Goal: Task Accomplishment & Management: Use online tool/utility

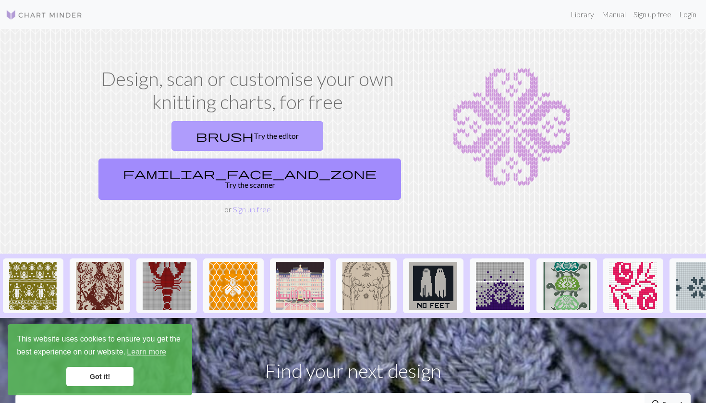
click at [191, 131] on link "brush Try the editor" at bounding box center [247, 136] width 152 height 30
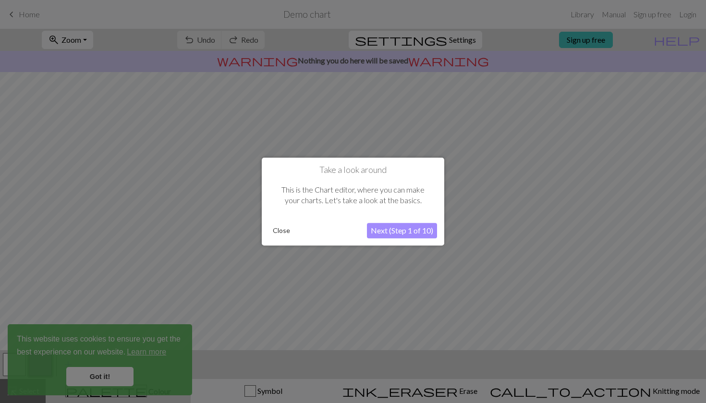
click at [278, 229] on button "Close" at bounding box center [281, 230] width 25 height 14
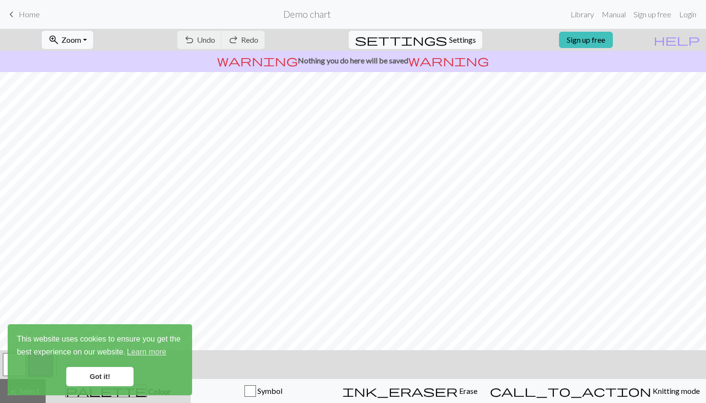
click at [16, 14] on span "keyboard_arrow_left" at bounding box center [12, 14] width 12 height 13
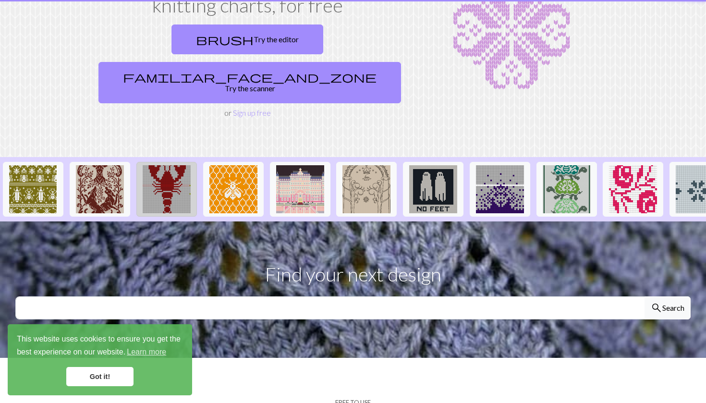
scroll to position [128, 0]
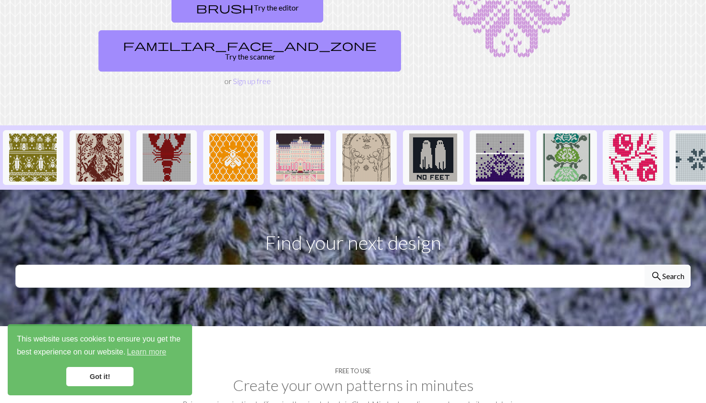
click at [90, 373] on link "Got it!" at bounding box center [99, 376] width 67 height 19
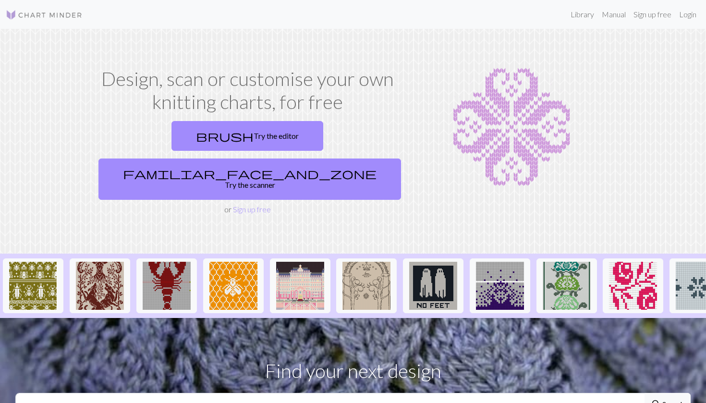
scroll to position [0, 0]
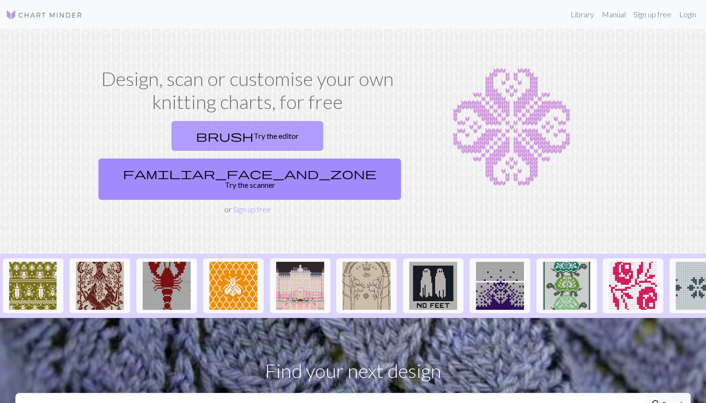
click at [196, 131] on span "brush" at bounding box center [225, 135] width 58 height 13
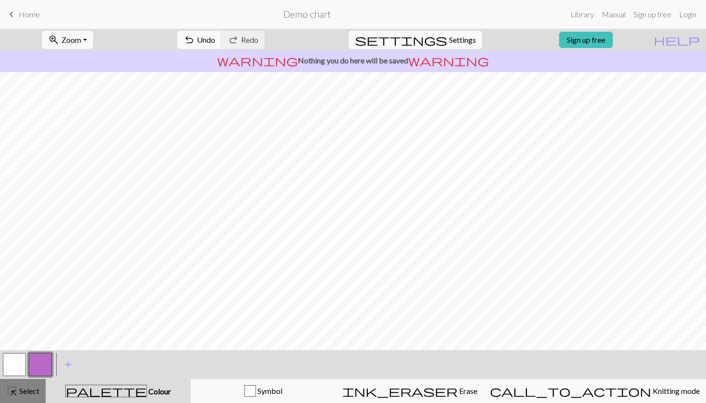
click at [23, 389] on span "Select" at bounding box center [29, 390] width 22 height 9
click at [14, 13] on span "keyboard_arrow_left" at bounding box center [12, 14] width 12 height 13
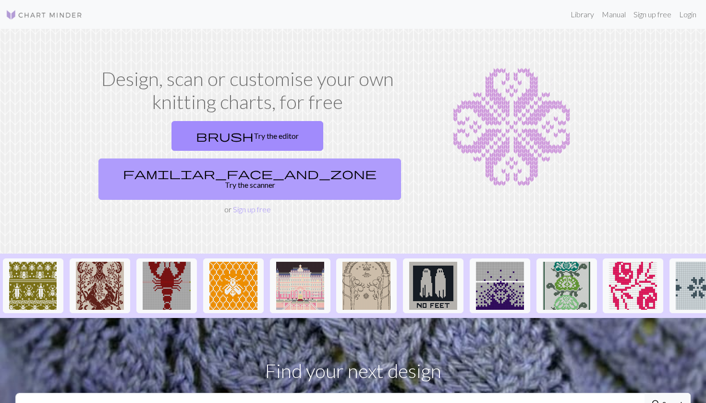
click at [292, 167] on span "familiar_face_and_zone" at bounding box center [249, 173] width 253 height 13
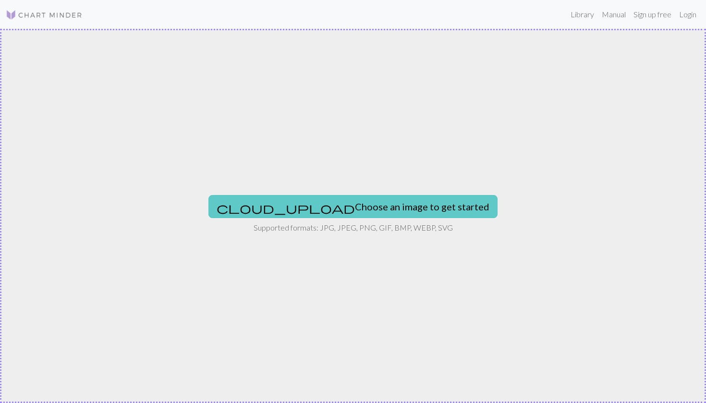
click at [310, 205] on button "cloud_upload Choose an image to get started" at bounding box center [352, 206] width 289 height 23
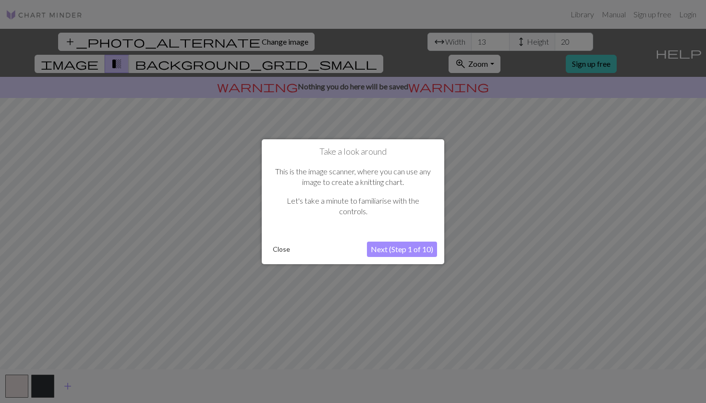
click at [391, 247] on button "Next (Step 1 of 10)" at bounding box center [402, 248] width 70 height 15
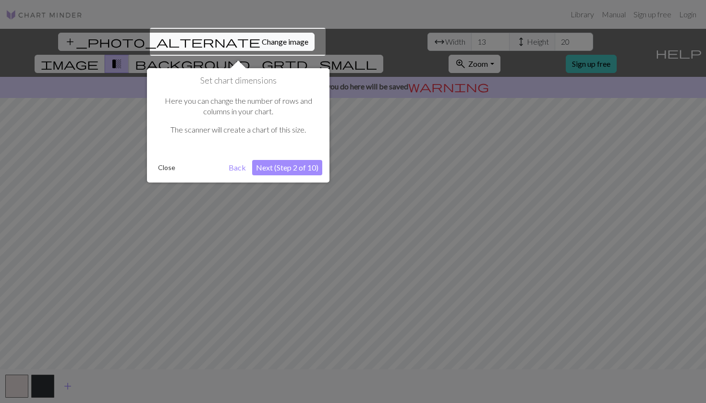
click at [275, 169] on button "Next (Step 2 of 10)" at bounding box center [287, 167] width 70 height 15
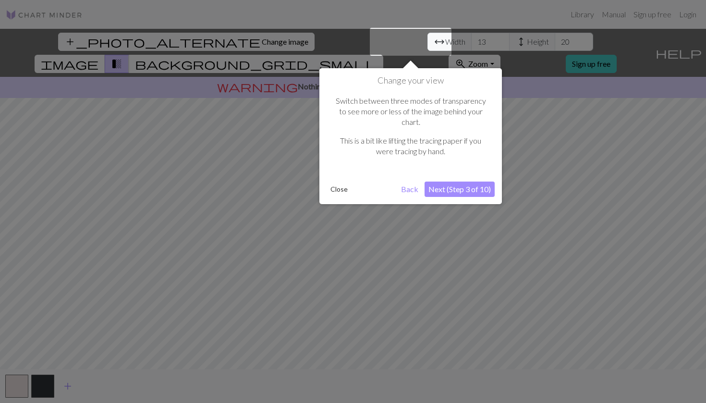
click at [336, 182] on button "Close" at bounding box center [338, 189] width 25 height 14
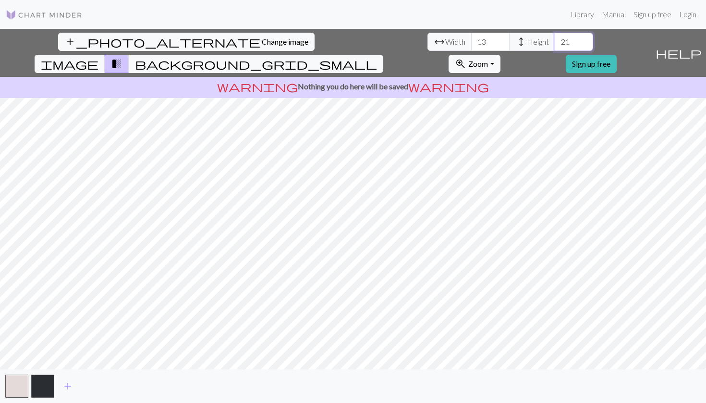
click at [554, 39] on input "21" at bounding box center [573, 42] width 38 height 18
click at [554, 39] on input "22" at bounding box center [573, 42] width 38 height 18
click at [554, 39] on input "23" at bounding box center [573, 42] width 38 height 18
click at [554, 39] on input "24" at bounding box center [573, 42] width 38 height 18
click at [554, 39] on input "25" at bounding box center [573, 42] width 38 height 18
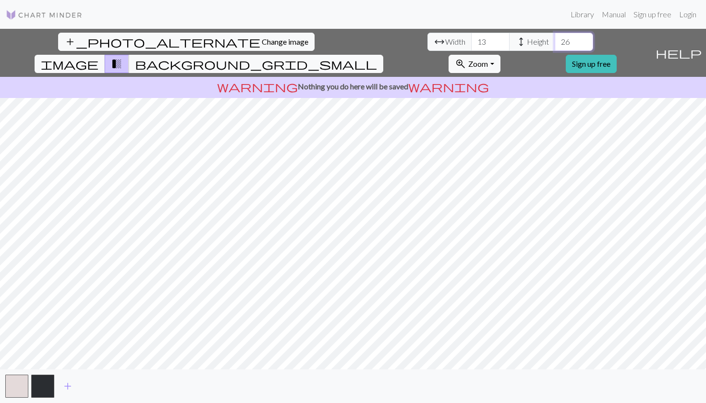
click at [554, 39] on input "26" at bounding box center [573, 42] width 38 height 18
click at [554, 39] on input "27" at bounding box center [573, 42] width 38 height 18
click at [554, 39] on input "28" at bounding box center [573, 42] width 38 height 18
click at [554, 39] on input "29" at bounding box center [573, 42] width 38 height 18
click at [554, 39] on input "30" at bounding box center [573, 42] width 38 height 18
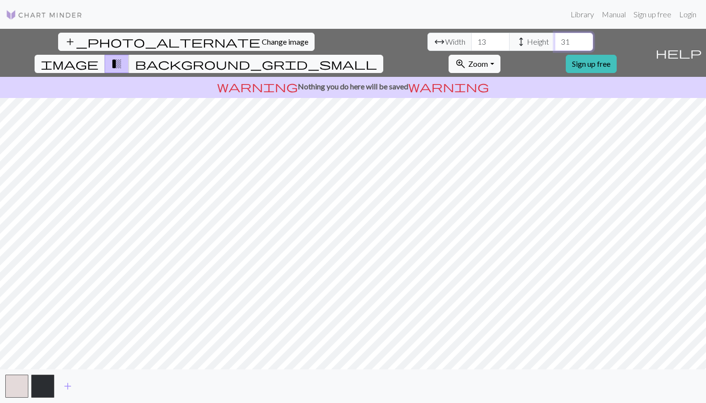
click at [554, 39] on input "31" at bounding box center [573, 42] width 38 height 18
click at [554, 39] on input "32" at bounding box center [573, 42] width 38 height 18
type input "3"
type input "50"
click at [471, 42] on input "13" at bounding box center [490, 42] width 38 height 18
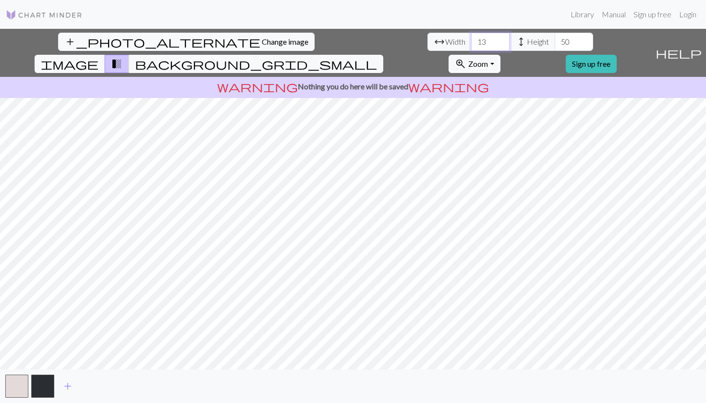
type input "1"
type input "5"
type input "4"
type input "30"
click at [42, 393] on button "button" at bounding box center [42, 385] width 23 height 23
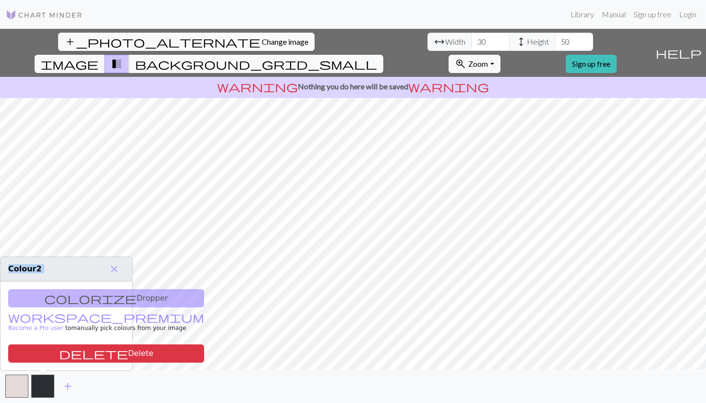
click at [145, 237] on body "This website uses cookies to ensure you get the best experience on our website.…" at bounding box center [353, 201] width 706 height 403
click at [112, 268] on span "close" at bounding box center [114, 268] width 12 height 13
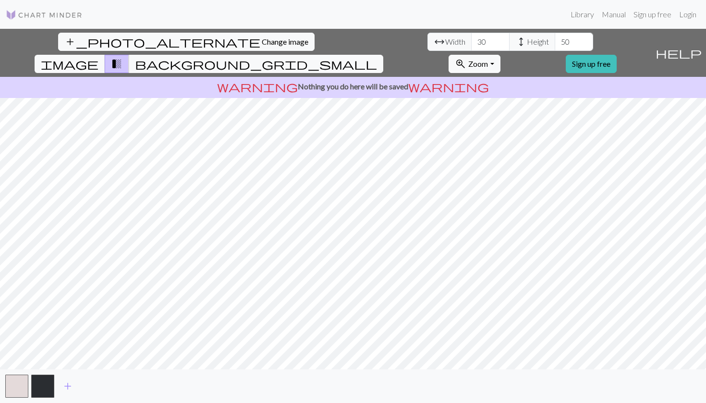
click at [0, 399] on div "add" at bounding box center [353, 386] width 706 height 34
click at [46, 384] on button "button" at bounding box center [42, 385] width 23 height 23
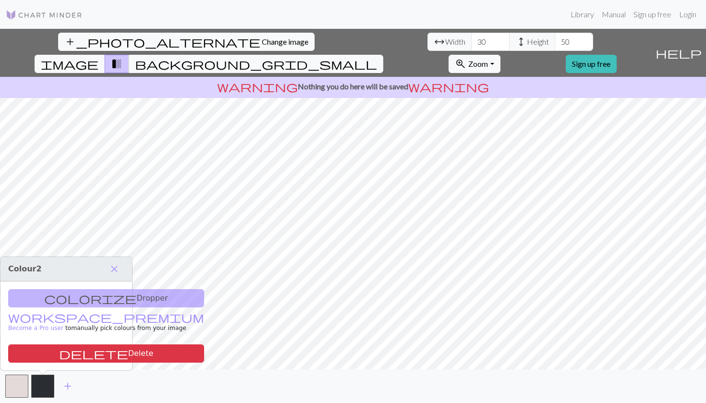
click at [60, 300] on div "colorize Dropper workspace_premium Become a Pro user to manually pick colours f…" at bounding box center [66, 325] width 132 height 89
click at [89, 295] on div "colorize Dropper workspace_premium Become a Pro user to manually pick colours f…" at bounding box center [66, 325] width 132 height 89
click at [80, 310] on div "colorize Dropper workspace_premium Become a Pro user to manually pick colours f…" at bounding box center [66, 325] width 132 height 89
click at [114, 272] on span "close" at bounding box center [114, 268] width 12 height 13
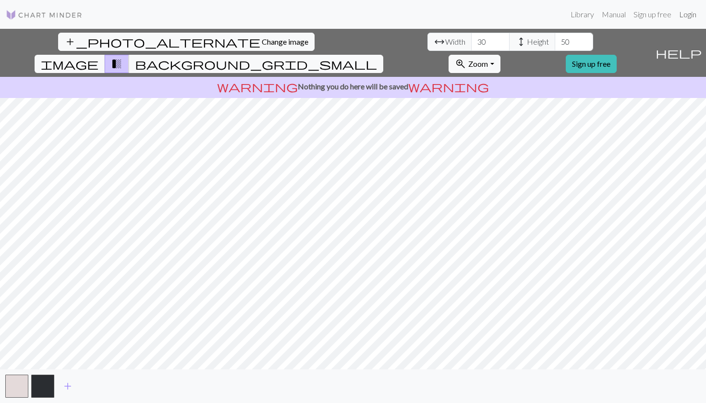
click at [691, 17] on link "Login" at bounding box center [687, 14] width 25 height 19
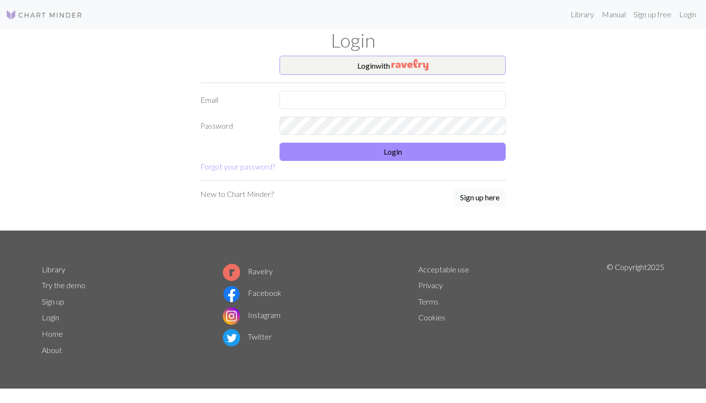
click at [470, 196] on button "Sign up here" at bounding box center [480, 197] width 52 height 18
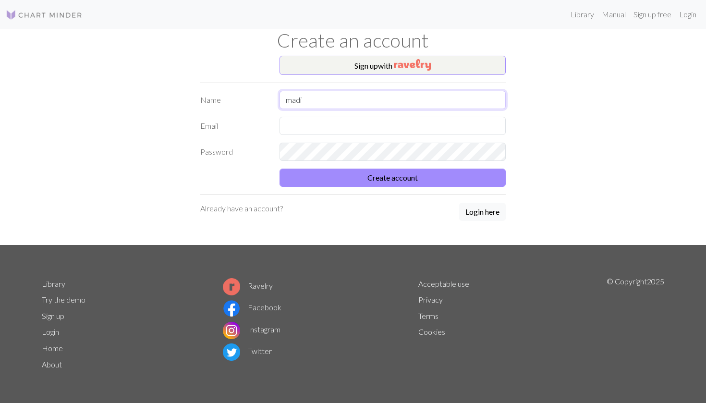
type input "madi"
type input "[EMAIL_ADDRESS][DOMAIN_NAME]"
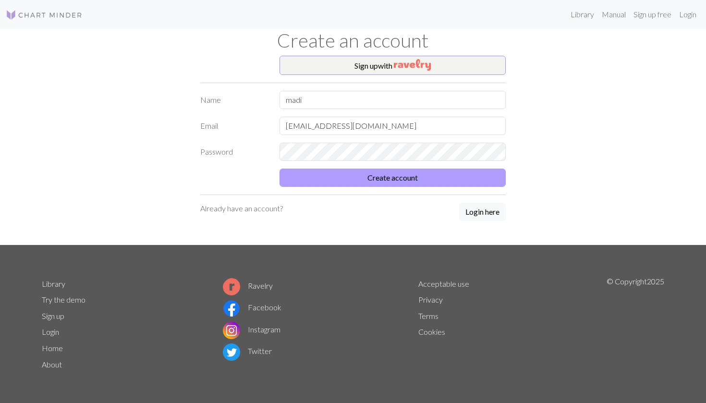
click at [378, 179] on button "Create account" at bounding box center [392, 178] width 226 height 18
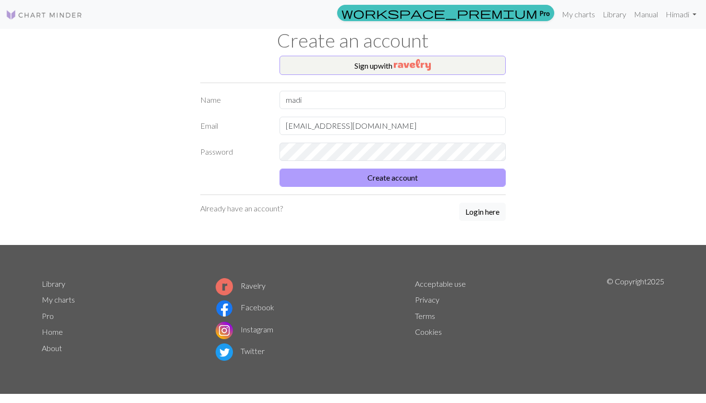
click at [378, 179] on button "Create account" at bounding box center [392, 178] width 226 height 18
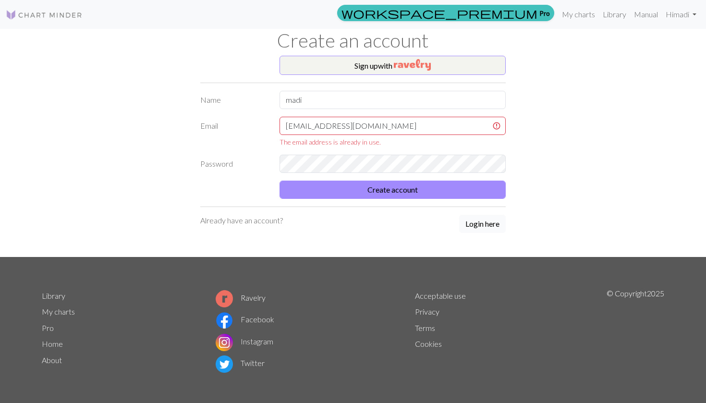
click at [484, 227] on button "Login here" at bounding box center [482, 224] width 47 height 18
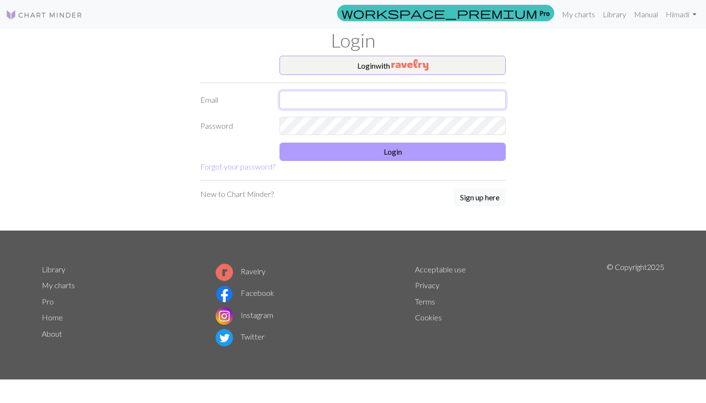
type input "[EMAIL_ADDRESS][DOMAIN_NAME]"
click at [393, 145] on button "Login" at bounding box center [392, 152] width 226 height 18
click at [392, 153] on button "Login" at bounding box center [392, 152] width 226 height 18
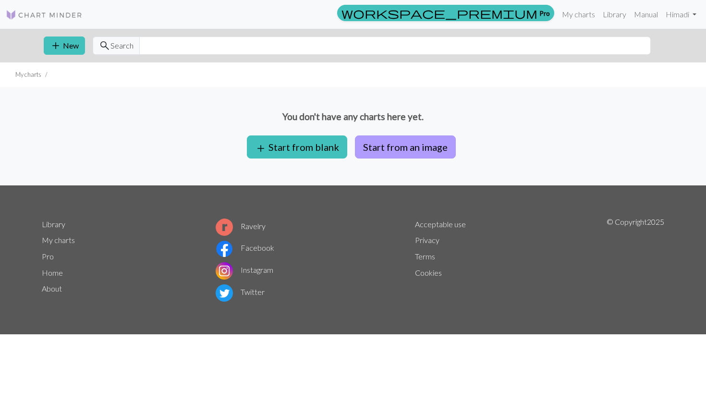
click at [373, 148] on button "Start from an image" at bounding box center [405, 146] width 101 height 23
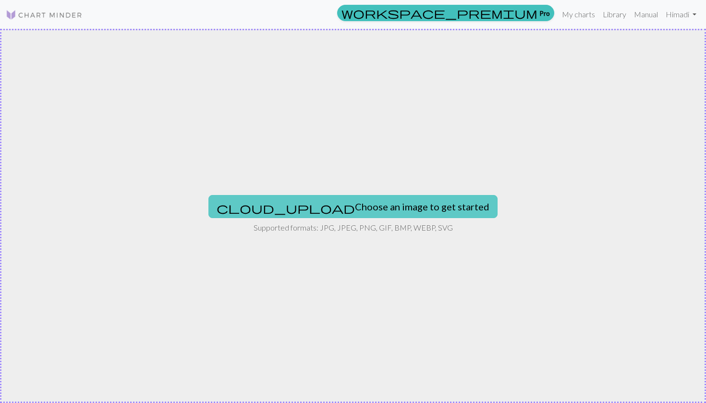
click at [330, 199] on button "cloud_upload Choose an image to get started" at bounding box center [352, 206] width 289 height 23
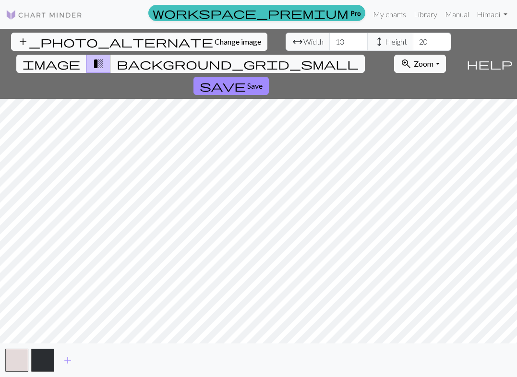
click at [215, 43] on span "Change image" at bounding box center [238, 41] width 47 height 9
drag, startPoint x: 243, startPoint y: 43, endPoint x: 233, endPoint y: 42, distance: 10.7
click at [413, 42] on input "20" at bounding box center [432, 42] width 38 height 18
type input "50"
click at [329, 43] on input "13" at bounding box center [348, 42] width 38 height 18
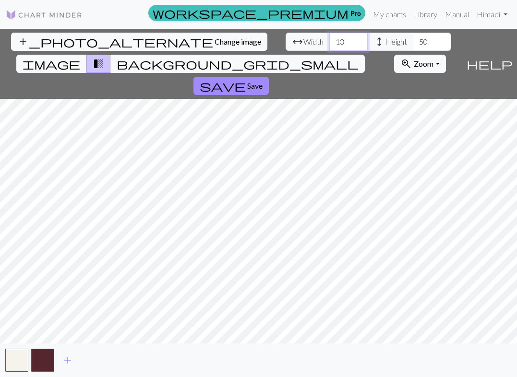
type input "3"
click at [329, 46] on input "3" at bounding box center [348, 42] width 38 height 18
type input "30"
click at [43, 356] on button "button" at bounding box center [42, 360] width 23 height 23
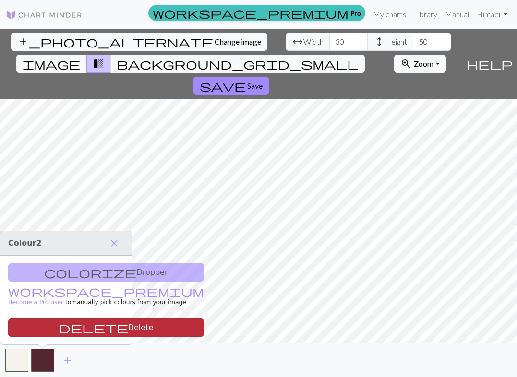
click at [45, 328] on button "delete Delete" at bounding box center [106, 328] width 196 height 18
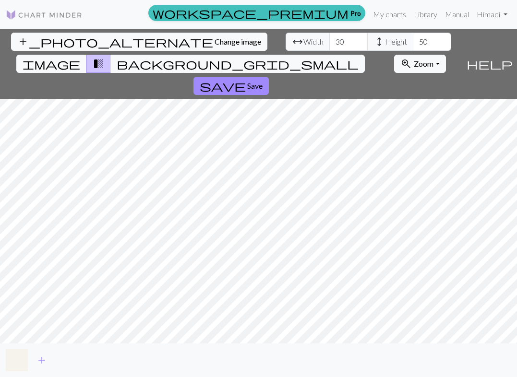
click at [16, 355] on button "button" at bounding box center [16, 360] width 23 height 23
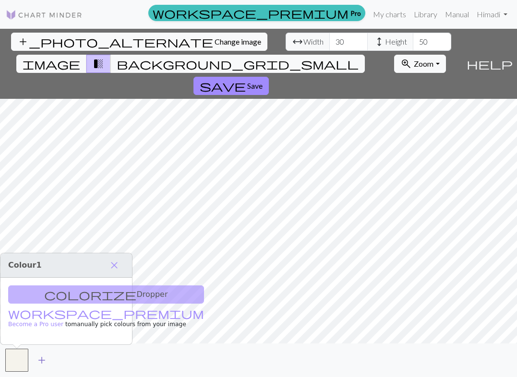
click at [40, 360] on span "add" at bounding box center [42, 360] width 12 height 13
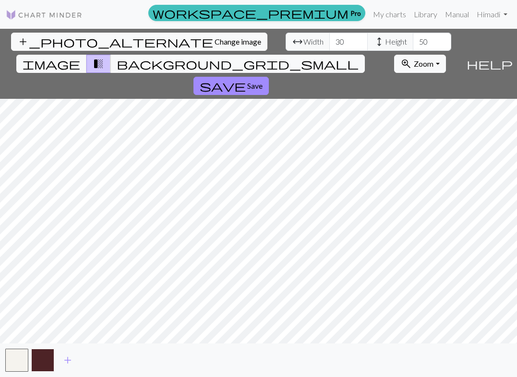
click at [48, 361] on button "button" at bounding box center [42, 360] width 23 height 23
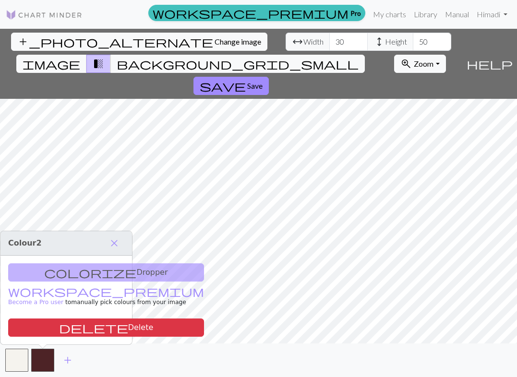
click at [44, 275] on div "colorize Dropper workspace_premium Become a Pro user to manually pick colours f…" at bounding box center [66, 300] width 132 height 89
click at [50, 275] on div "colorize Dropper workspace_premium Become a Pro user to manually pick colours f…" at bounding box center [66, 300] width 132 height 89
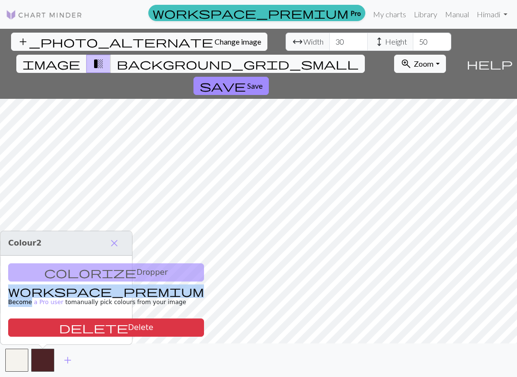
click at [50, 275] on div "colorize Dropper workspace_premium Become a Pro user to manually pick colours f…" at bounding box center [66, 300] width 132 height 89
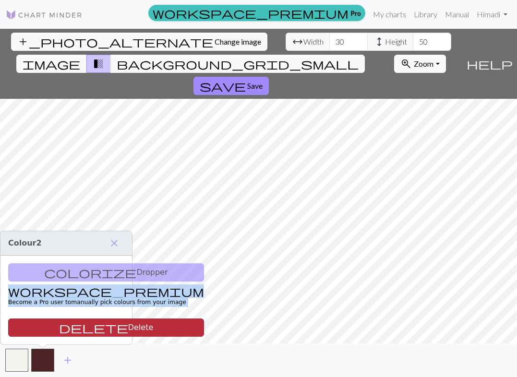
click at [76, 325] on button "delete Delete" at bounding box center [106, 328] width 196 height 18
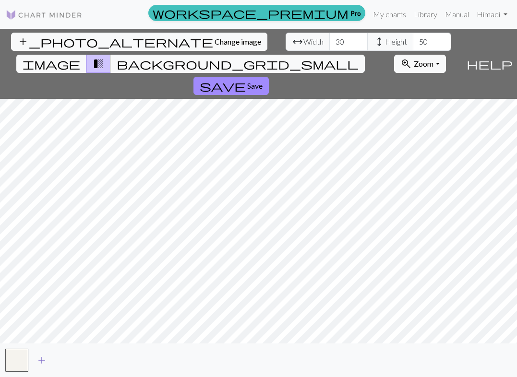
click at [41, 360] on span "add" at bounding box center [42, 360] width 12 height 13
click at [42, 357] on button "button" at bounding box center [42, 360] width 23 height 23
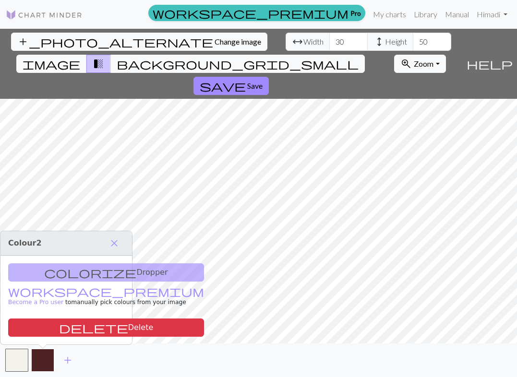
click at [42, 357] on button "button" at bounding box center [42, 360] width 23 height 23
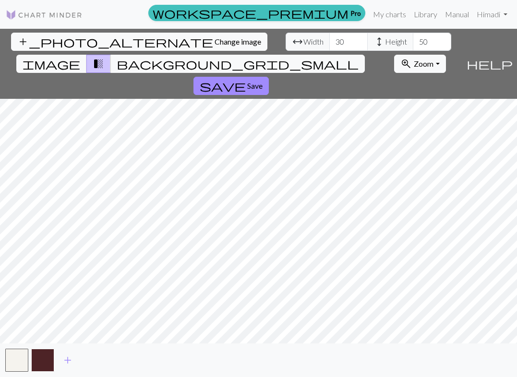
click at [42, 357] on button "button" at bounding box center [42, 360] width 23 height 23
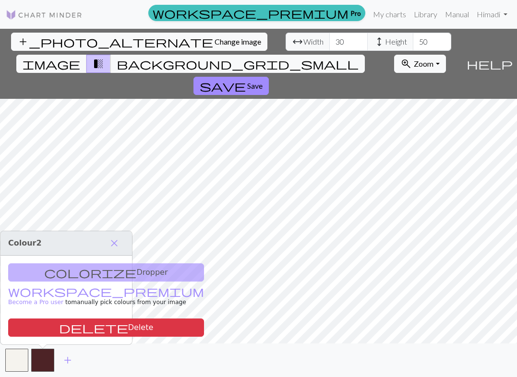
click at [60, 271] on div "colorize Dropper workspace_premium Become a Pro user to manually pick colours f…" at bounding box center [66, 300] width 132 height 89
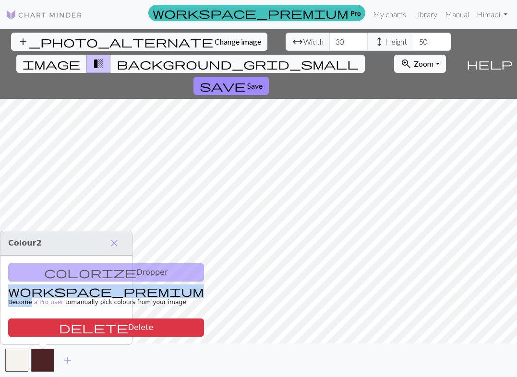
click at [60, 271] on div "colorize Dropper workspace_premium Become a Pro user to manually pick colours f…" at bounding box center [66, 300] width 132 height 89
click at [60, 270] on div "colorize Dropper workspace_premium Become a Pro user to manually pick colours f…" at bounding box center [66, 300] width 132 height 89
click at [48, 272] on div "colorize Dropper workspace_premium Become a Pro user to manually pick colours f…" at bounding box center [66, 300] width 132 height 89
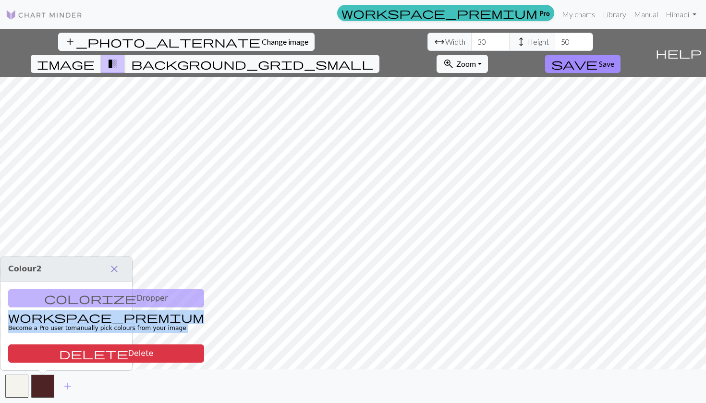
click at [113, 269] on span "close" at bounding box center [114, 268] width 12 height 13
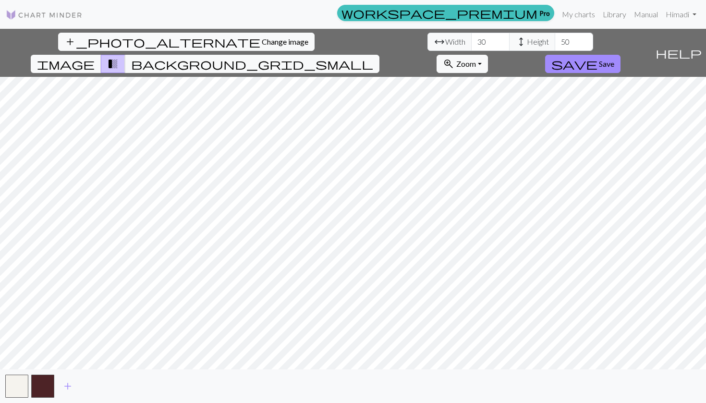
click at [54, 386] on div "add" at bounding box center [353, 386] width 706 height 34
click at [43, 384] on button "button" at bounding box center [42, 385] width 23 height 23
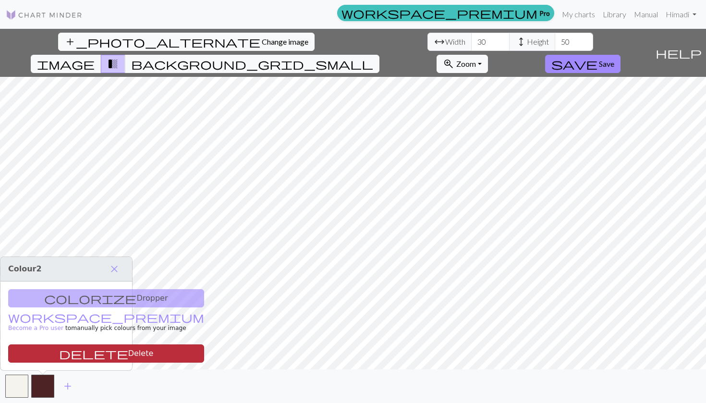
click at [59, 359] on span "delete" at bounding box center [93, 353] width 69 height 13
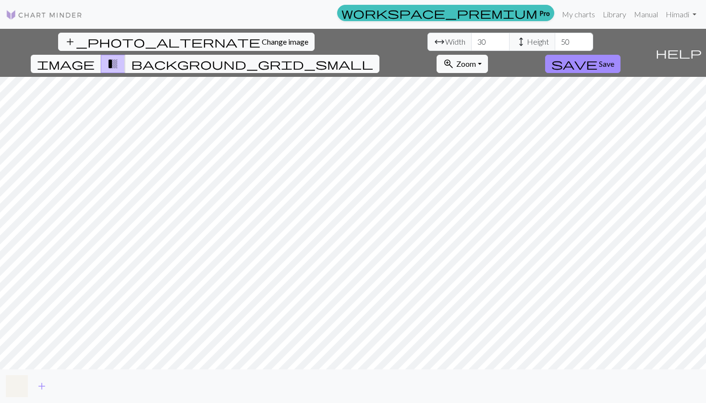
click at [17, 383] on button "button" at bounding box center [16, 385] width 23 height 23
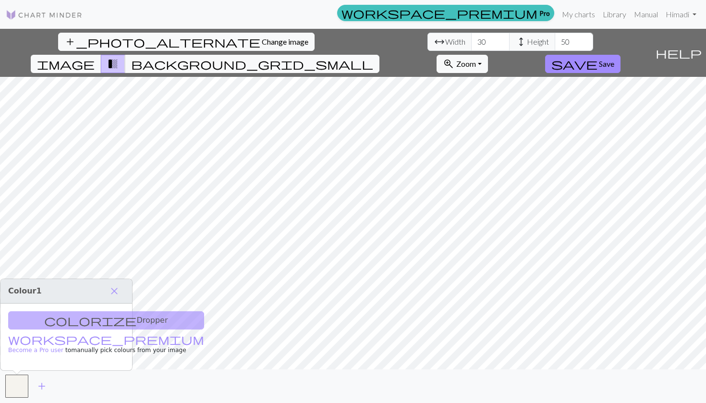
click at [57, 320] on div "colorize Dropper workspace_premium Become a Pro user to manually pick colours f…" at bounding box center [66, 336] width 132 height 67
click at [44, 385] on span "add" at bounding box center [42, 385] width 12 height 13
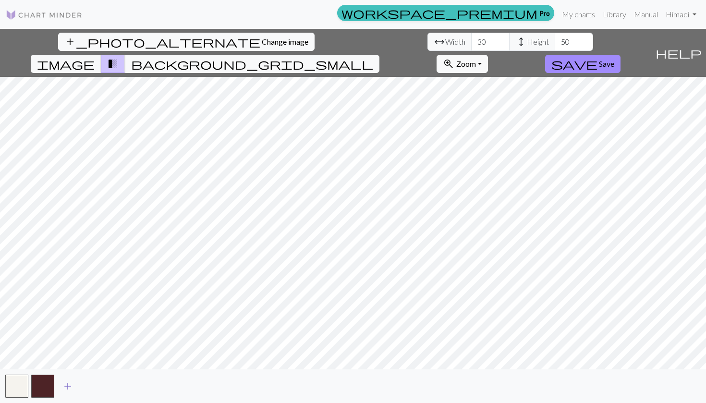
click at [67, 384] on span "add" at bounding box center [68, 385] width 12 height 13
click at [94, 384] on span "add" at bounding box center [94, 385] width 12 height 13
click at [116, 385] on span "add" at bounding box center [120, 385] width 12 height 13
click at [147, 382] on span "add" at bounding box center [146, 385] width 12 height 13
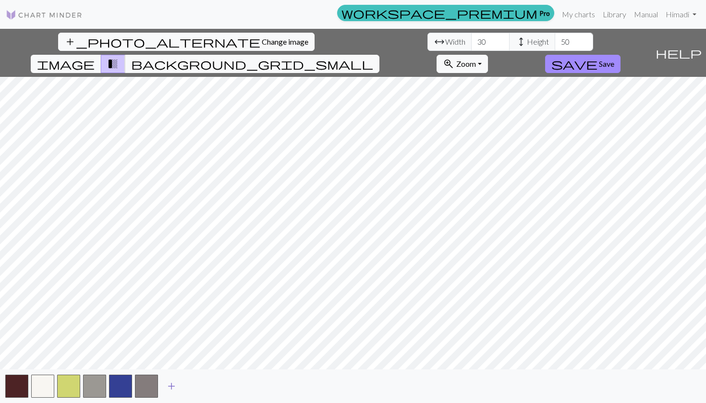
click at [176, 383] on span "add" at bounding box center [172, 385] width 12 height 13
click at [200, 386] on span "add" at bounding box center [198, 385] width 12 height 13
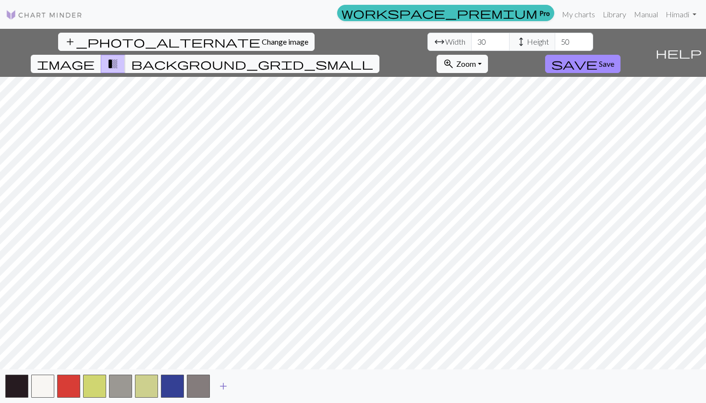
click at [224, 386] on span "add" at bounding box center [223, 385] width 12 height 13
click at [250, 386] on span "add" at bounding box center [249, 385] width 12 height 13
click at [273, 385] on span "add" at bounding box center [275, 385] width 12 height 13
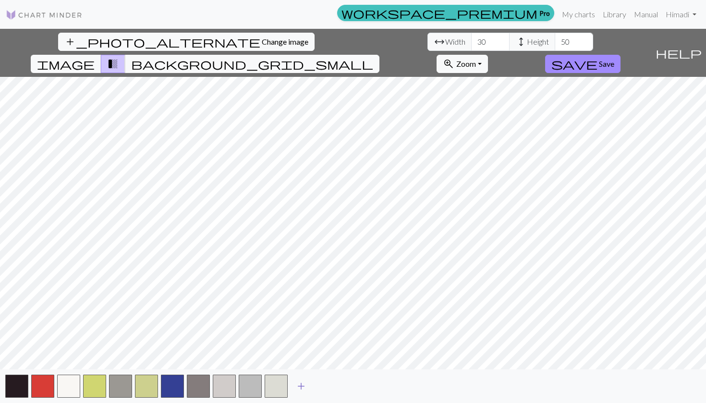
click at [299, 384] on span "add" at bounding box center [301, 385] width 12 height 13
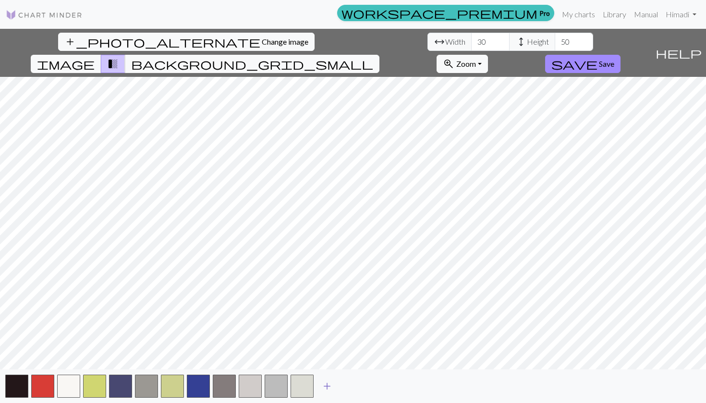
click at [333, 384] on button "add" at bounding box center [327, 386] width 24 height 18
click at [348, 383] on span "add" at bounding box center [353, 385] width 12 height 13
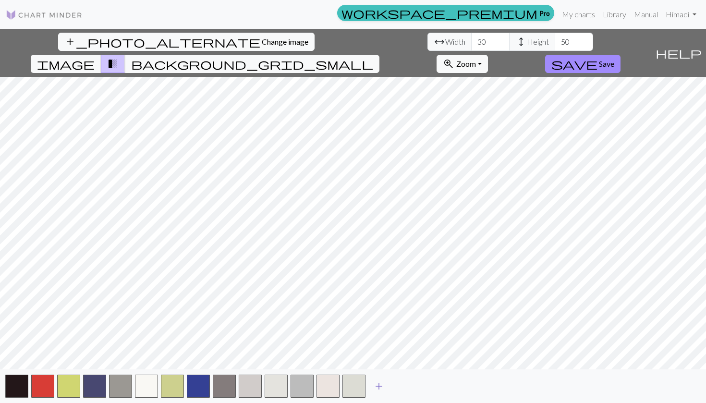
click at [375, 385] on span "add" at bounding box center [379, 385] width 12 height 13
click at [387, 384] on button "button" at bounding box center [379, 385] width 23 height 23
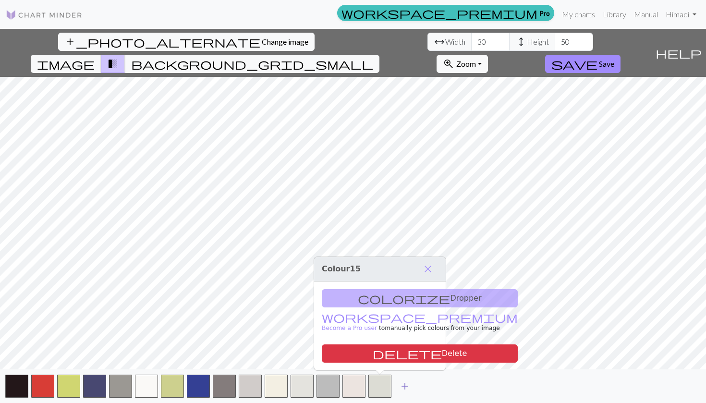
click at [406, 387] on span "add" at bounding box center [405, 385] width 12 height 13
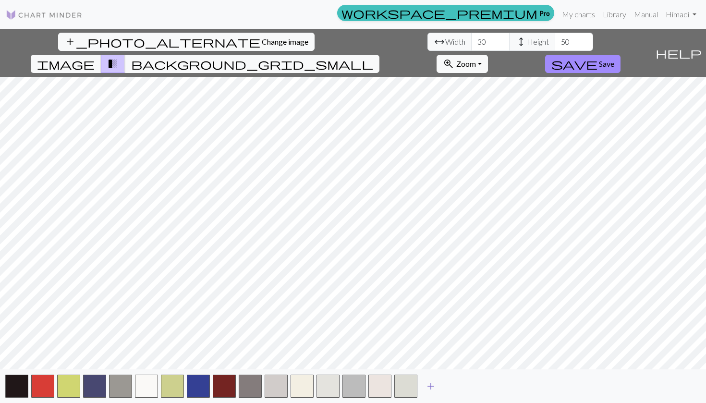
click at [406, 387] on button "button" at bounding box center [405, 385] width 23 height 23
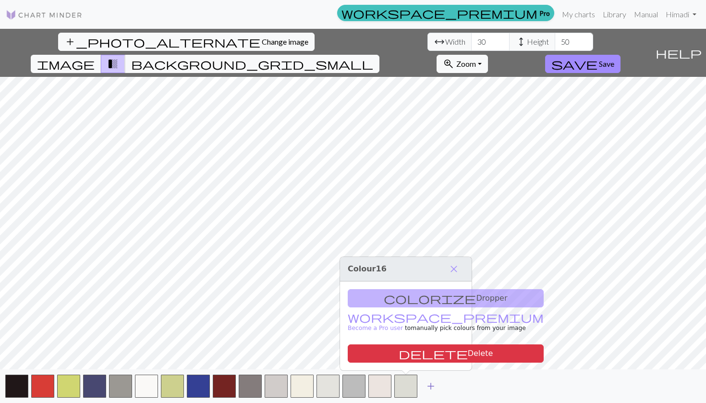
click at [406, 387] on button "button" at bounding box center [405, 385] width 23 height 23
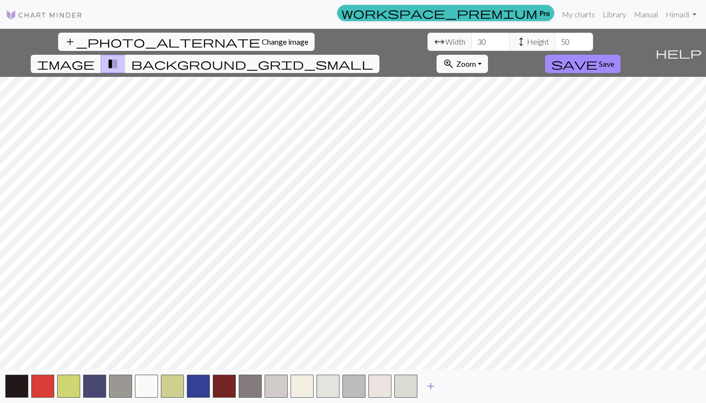
click at [426, 387] on span "add" at bounding box center [431, 385] width 12 height 13
click at [459, 389] on span "add" at bounding box center [457, 385] width 12 height 13
click at [477, 386] on span "add" at bounding box center [483, 385] width 12 height 13
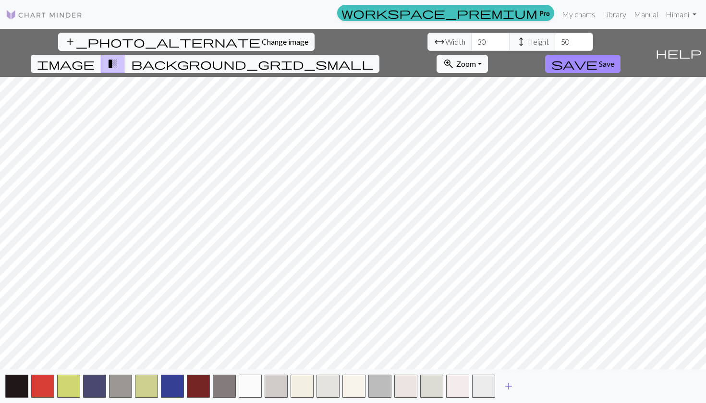
click at [506, 384] on span "add" at bounding box center [509, 385] width 12 height 13
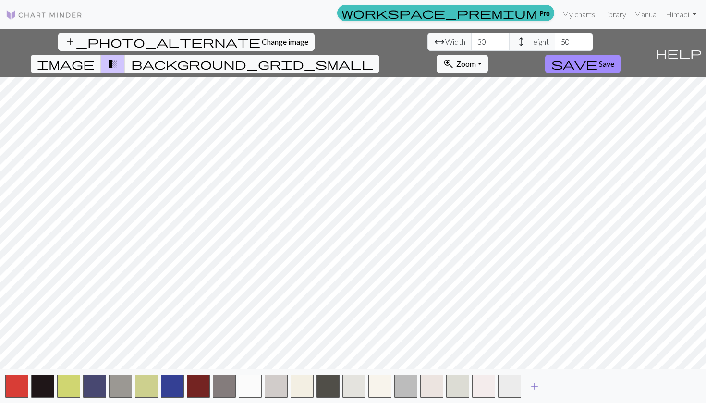
click at [536, 385] on span "add" at bounding box center [535, 385] width 12 height 13
click at [556, 383] on span "add" at bounding box center [560, 385] width 12 height 13
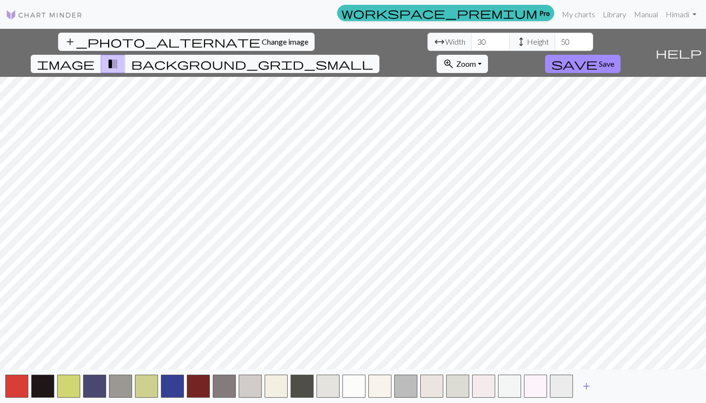
click at [584, 384] on span "add" at bounding box center [586, 385] width 12 height 13
click at [589, 384] on button "button" at bounding box center [587, 385] width 23 height 23
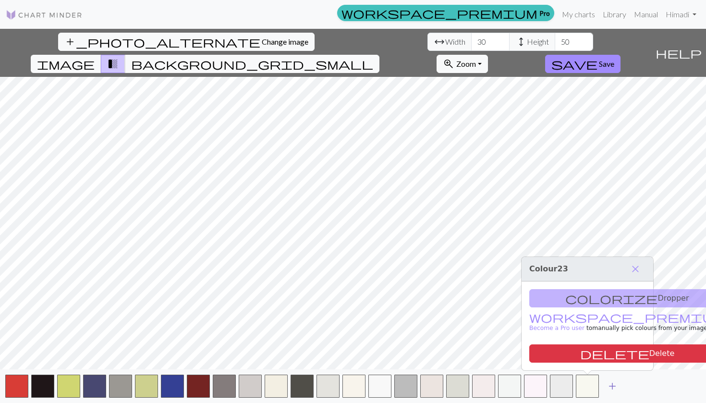
click at [616, 386] on span "add" at bounding box center [612, 385] width 12 height 13
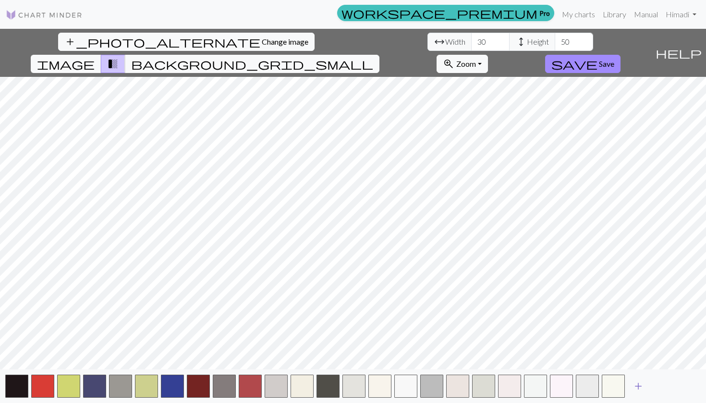
click at [632, 386] on span "add" at bounding box center [638, 385] width 12 height 13
click at [665, 386] on span "add" at bounding box center [664, 385] width 12 height 13
click at [690, 386] on span "add" at bounding box center [690, 385] width 12 height 13
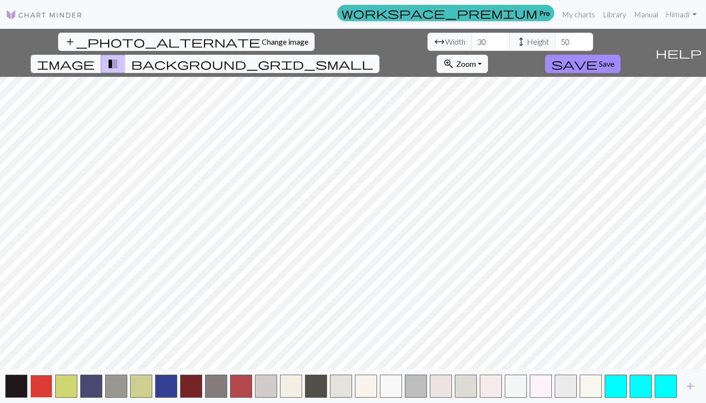
click at [47, 381] on button "button" at bounding box center [41, 385] width 22 height 23
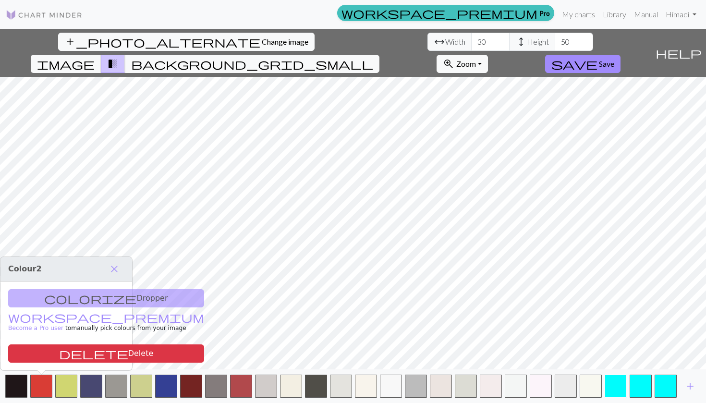
click at [609, 387] on button "button" at bounding box center [615, 385] width 22 height 23
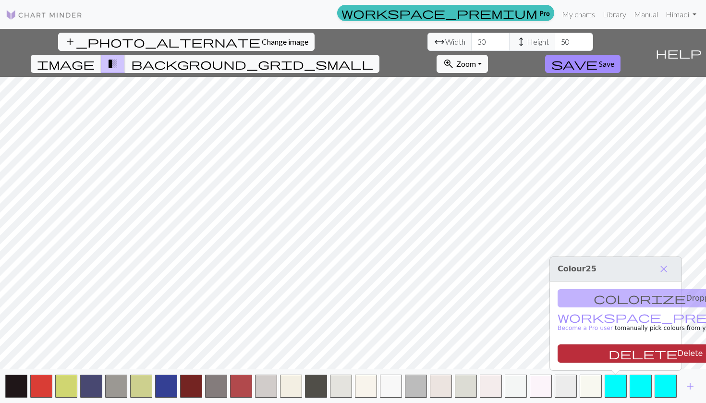
click at [594, 357] on button "delete Delete" at bounding box center [655, 353] width 196 height 18
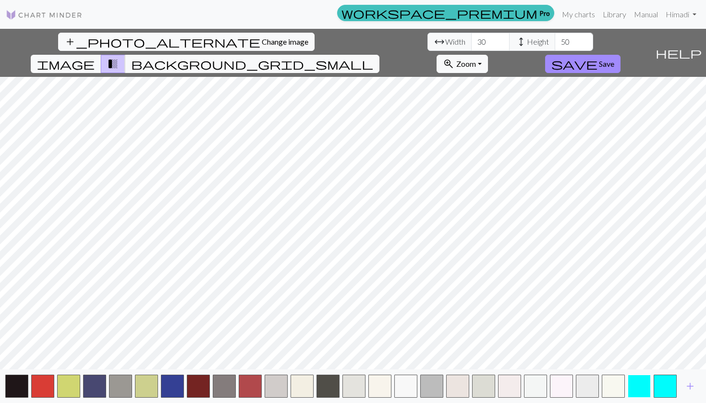
click at [637, 384] on button "button" at bounding box center [638, 385] width 23 height 23
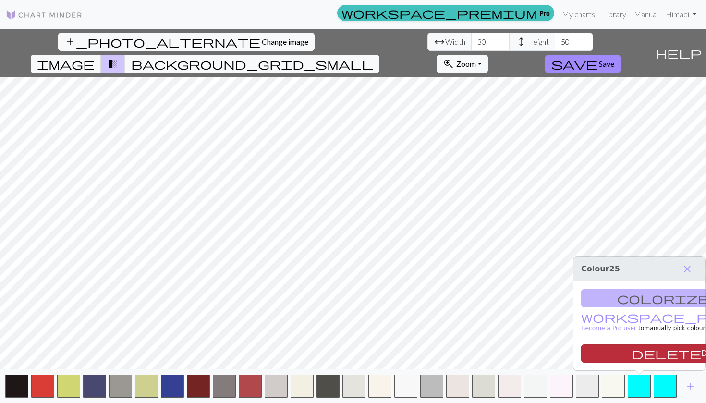
click at [645, 353] on button "delete Delete" at bounding box center [679, 353] width 196 height 18
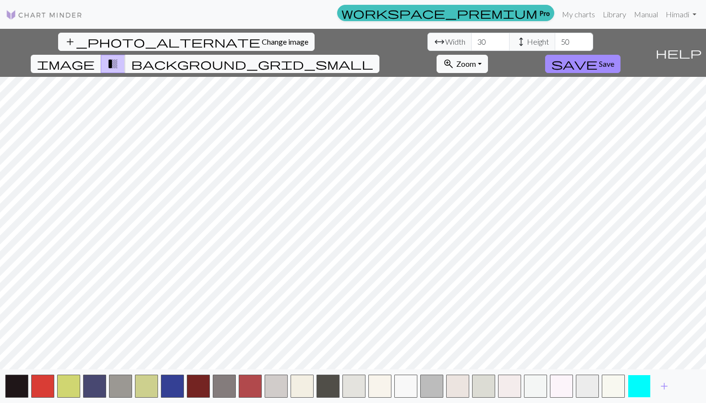
click at [647, 388] on button "button" at bounding box center [638, 385] width 23 height 23
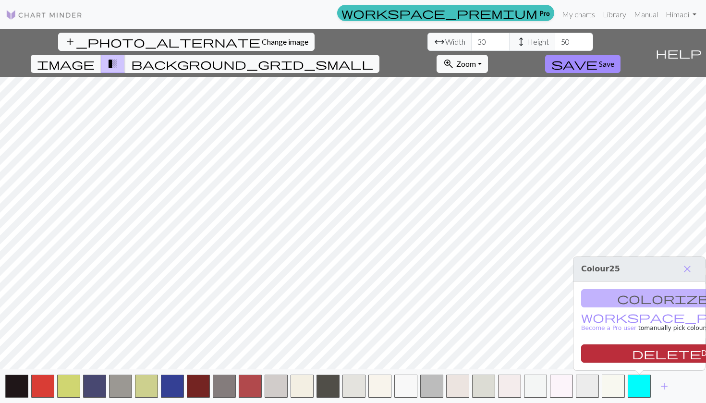
click at [650, 354] on button "delete Delete" at bounding box center [679, 353] width 196 height 18
